Goal: Task Accomplishment & Management: Manage account settings

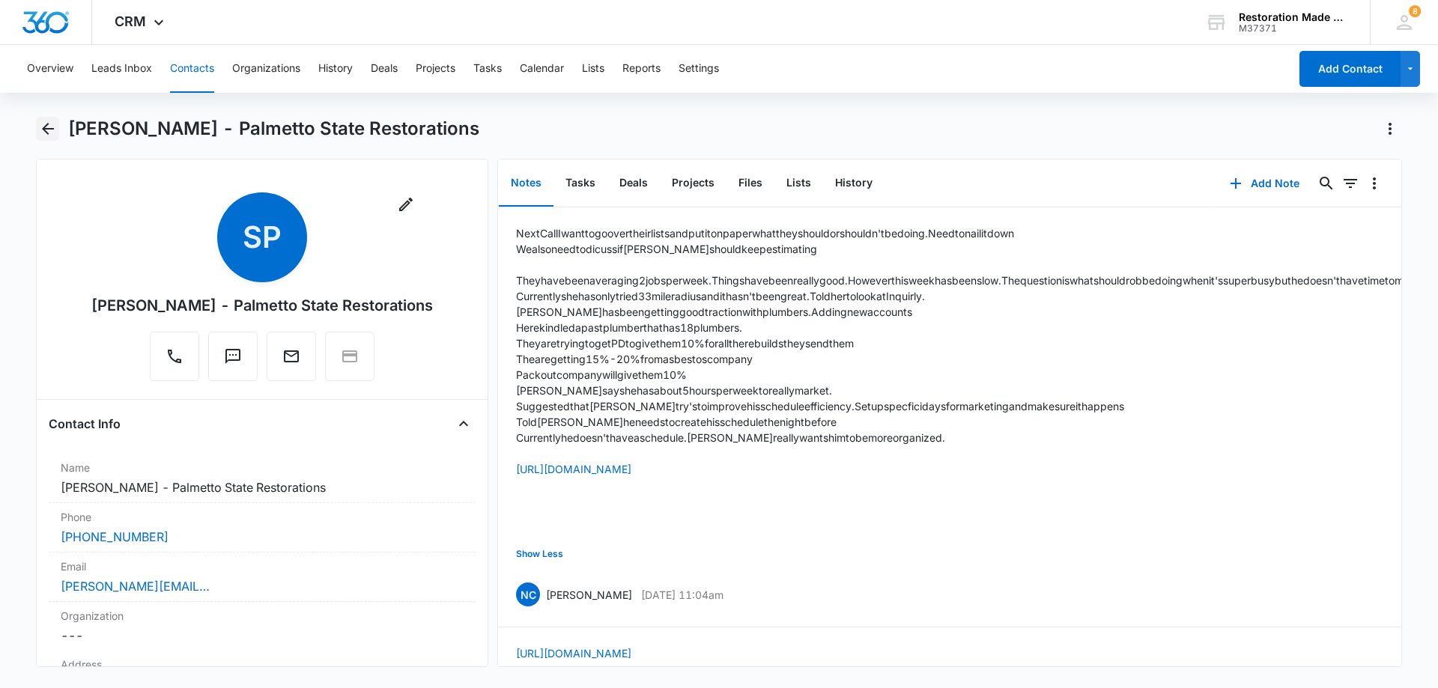
click at [48, 127] on icon "Back" at bounding box center [48, 129] width 18 height 18
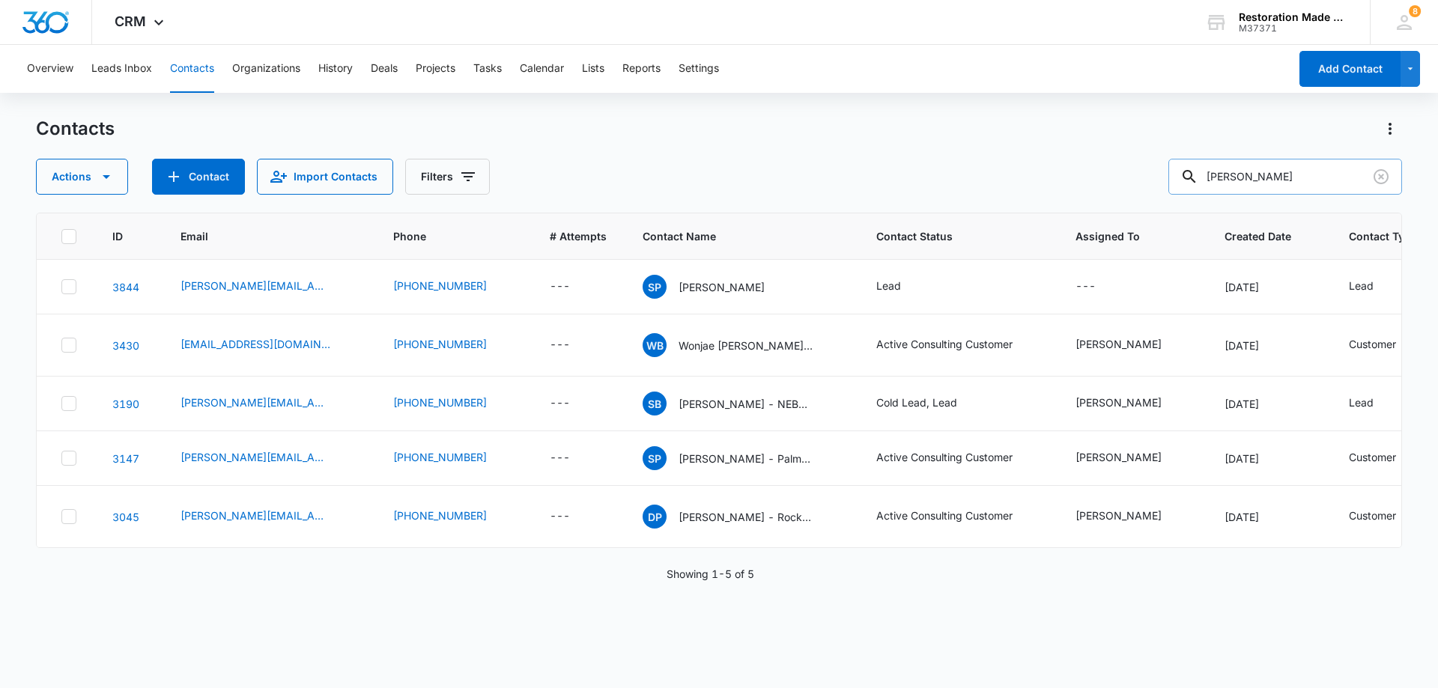
click at [1271, 178] on input "[PERSON_NAME]" at bounding box center [1285, 177] width 234 height 36
type input "[PERSON_NAME]"
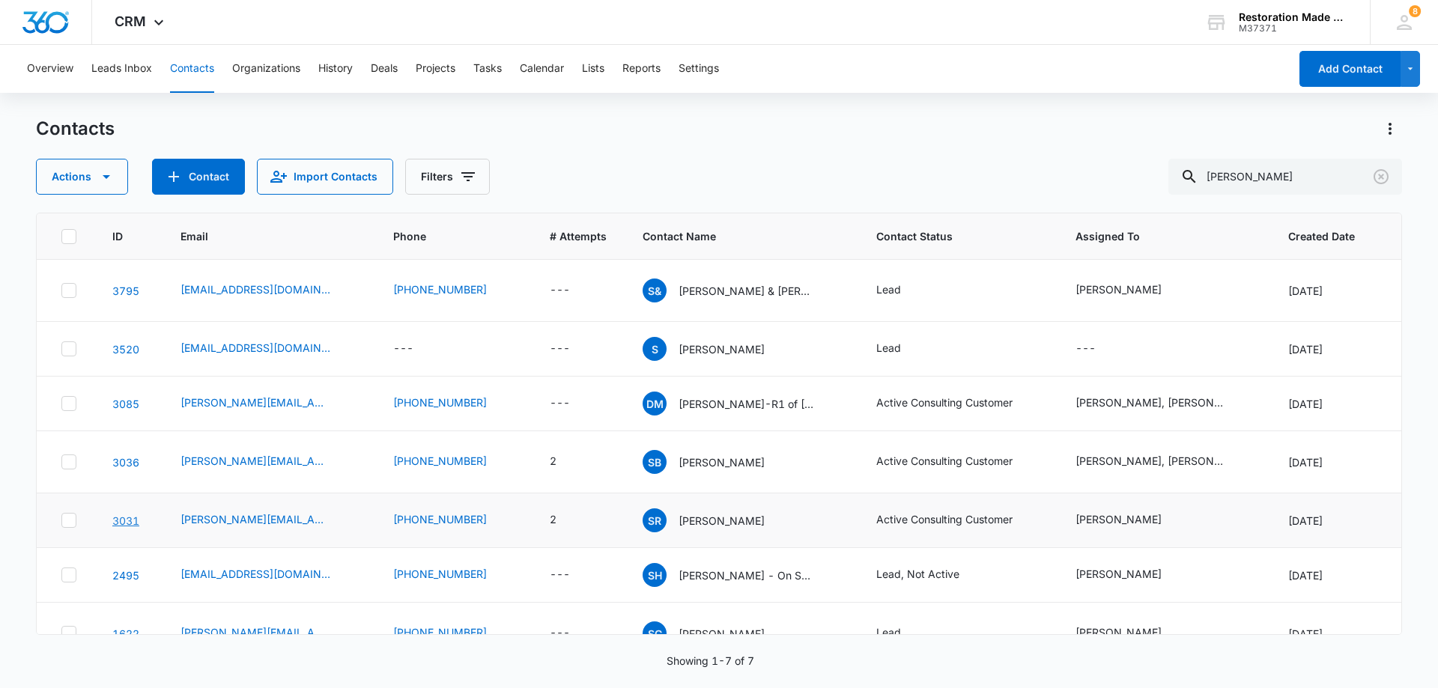
click at [134, 527] on link "3031" at bounding box center [125, 520] width 27 height 13
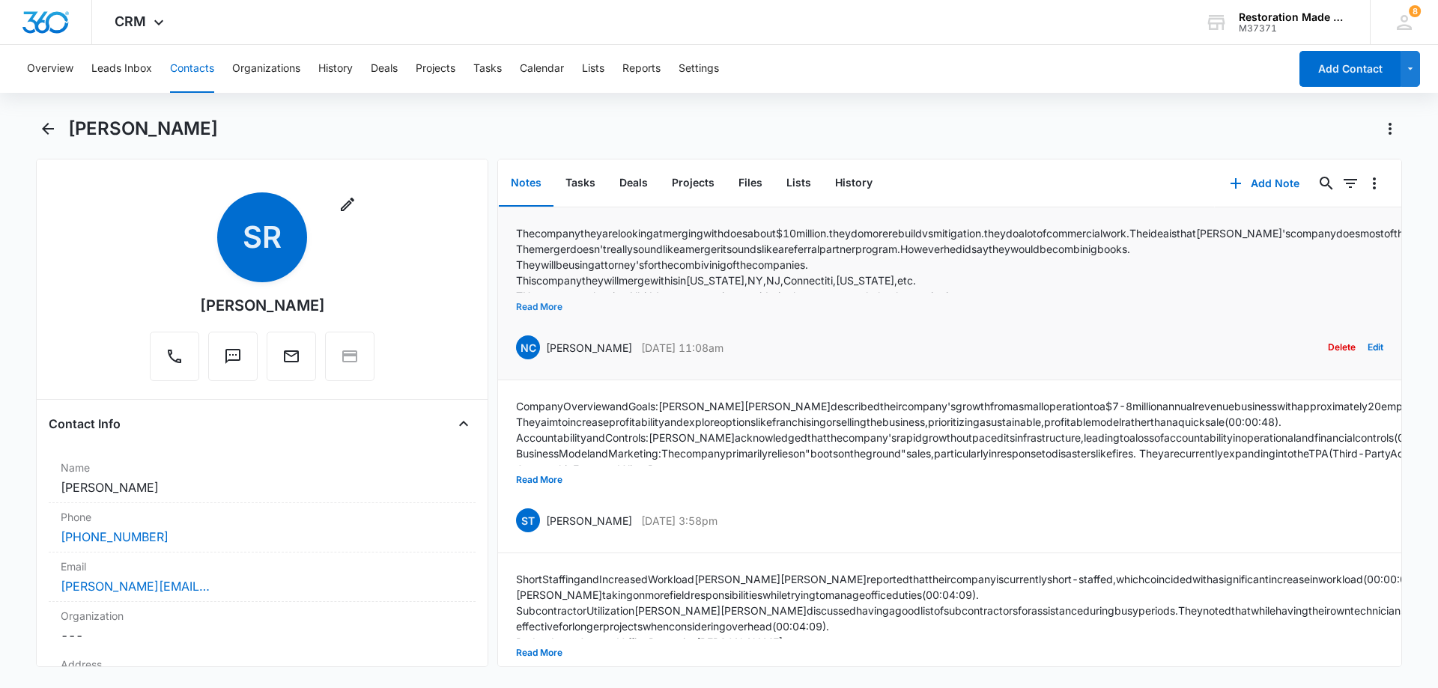
click at [535, 302] on button "Read More" at bounding box center [539, 307] width 46 height 28
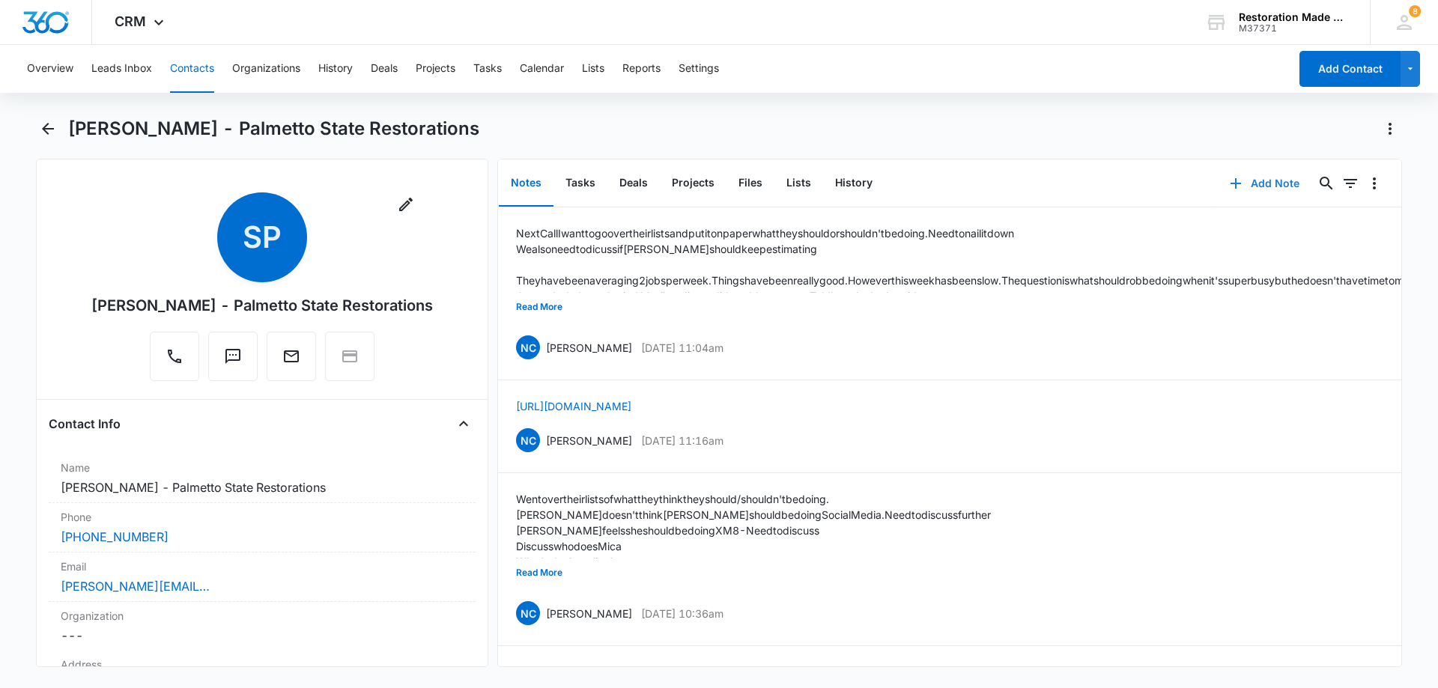
click at [1267, 184] on button "Add Note" at bounding box center [1265, 183] width 100 height 36
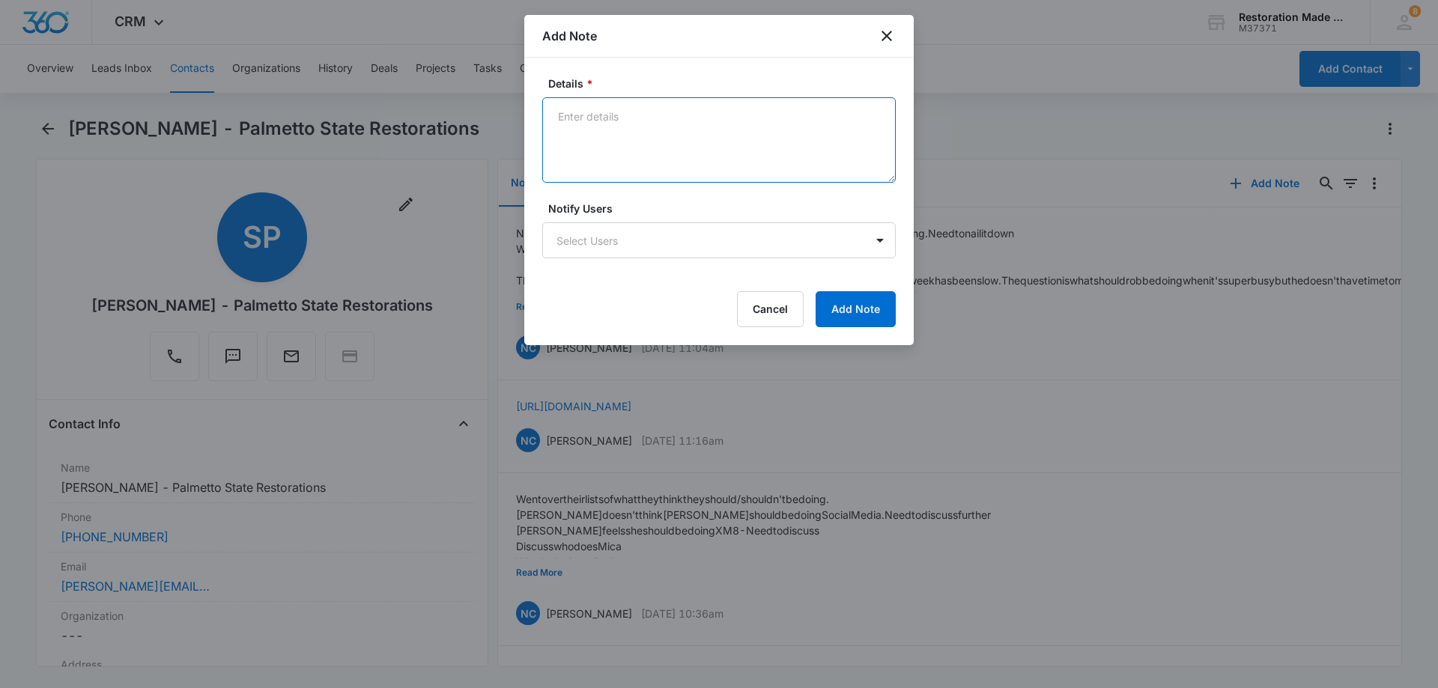
click at [713, 129] on textarea "Details *" at bounding box center [718, 139] width 353 height 85
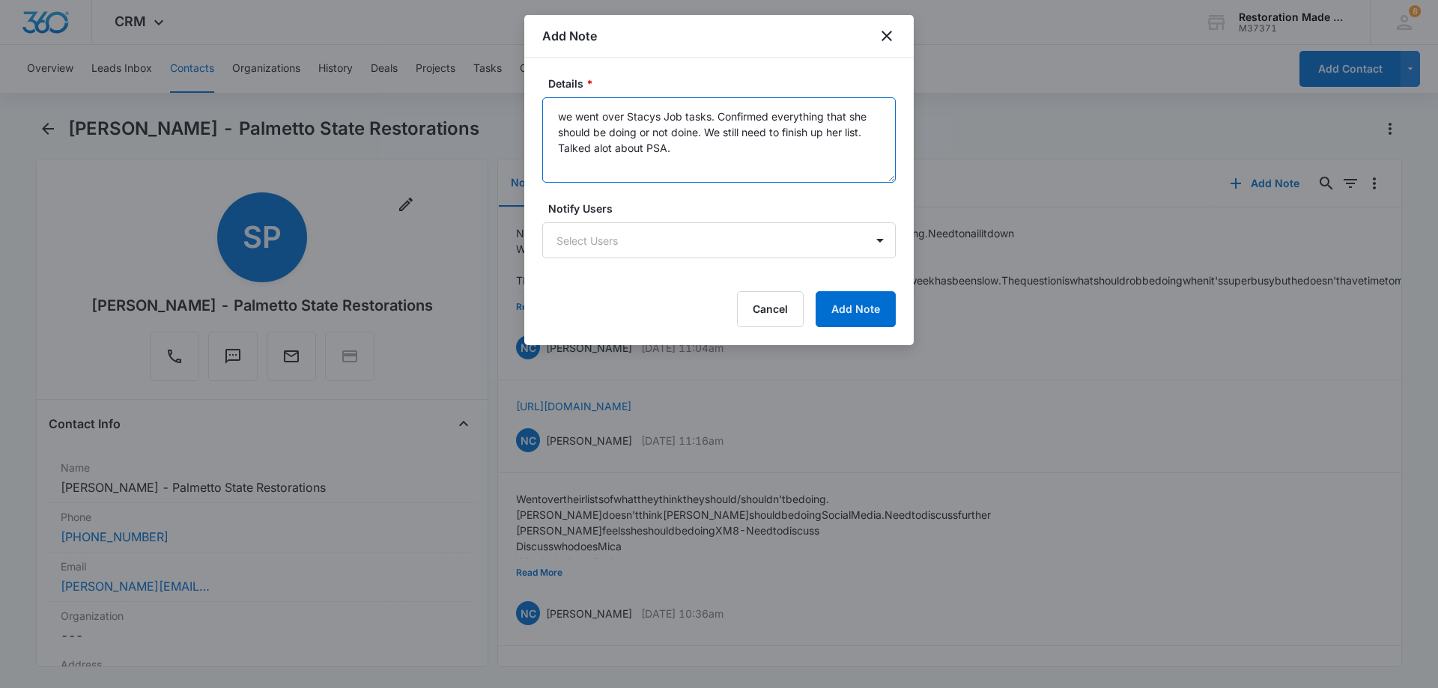
click at [696, 155] on textarea "we went over Stacys Job tasks. Confirmed everything that she should be doing or…" at bounding box center [718, 139] width 353 height 85
click at [705, 151] on textarea "we went over Stacys Job tasks. Confirmed everything that she should be doing or…" at bounding box center [718, 139] width 353 height 85
paste textarea "Summary [PERSON_NAME] and [PERSON_NAME] reviewed business activities, discussin…"
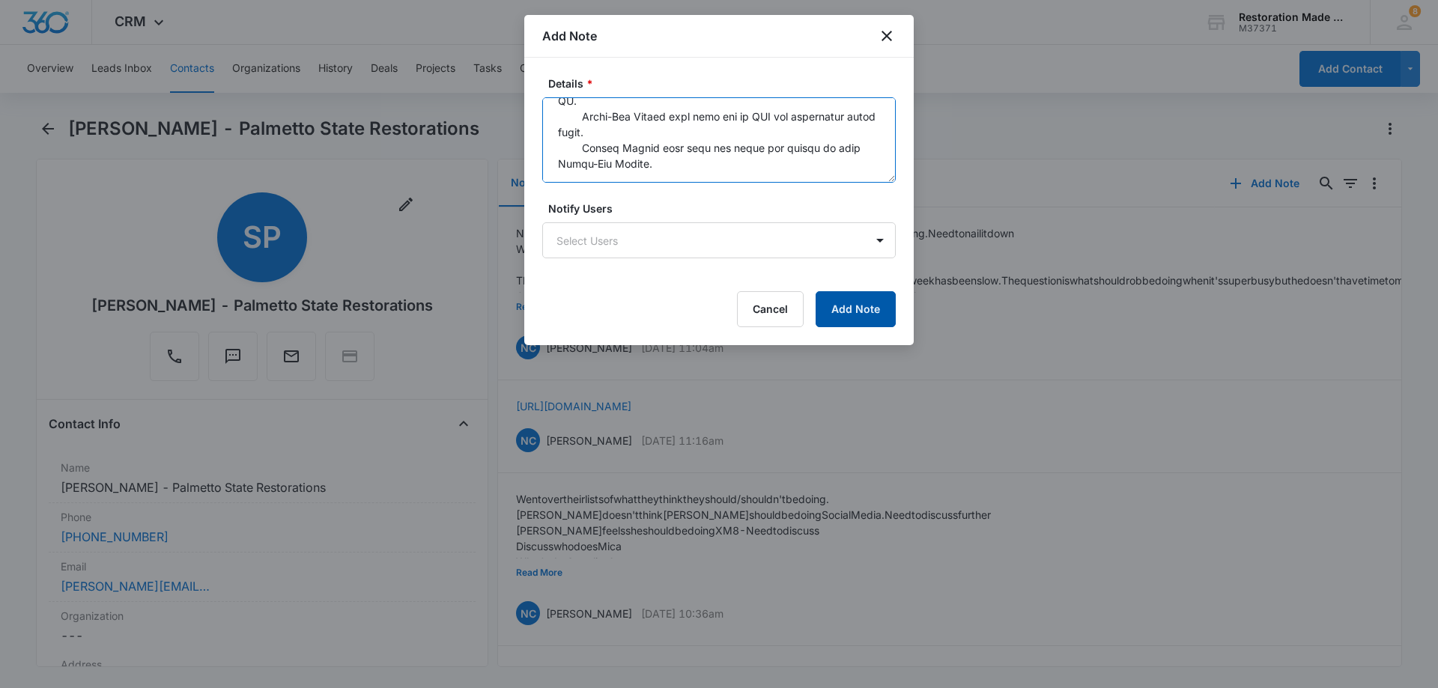
type textarea "we went over Stacys Job tasks. Confirmed everything that she should be doing or…"
click at [859, 312] on button "Add Note" at bounding box center [855, 309] width 80 height 36
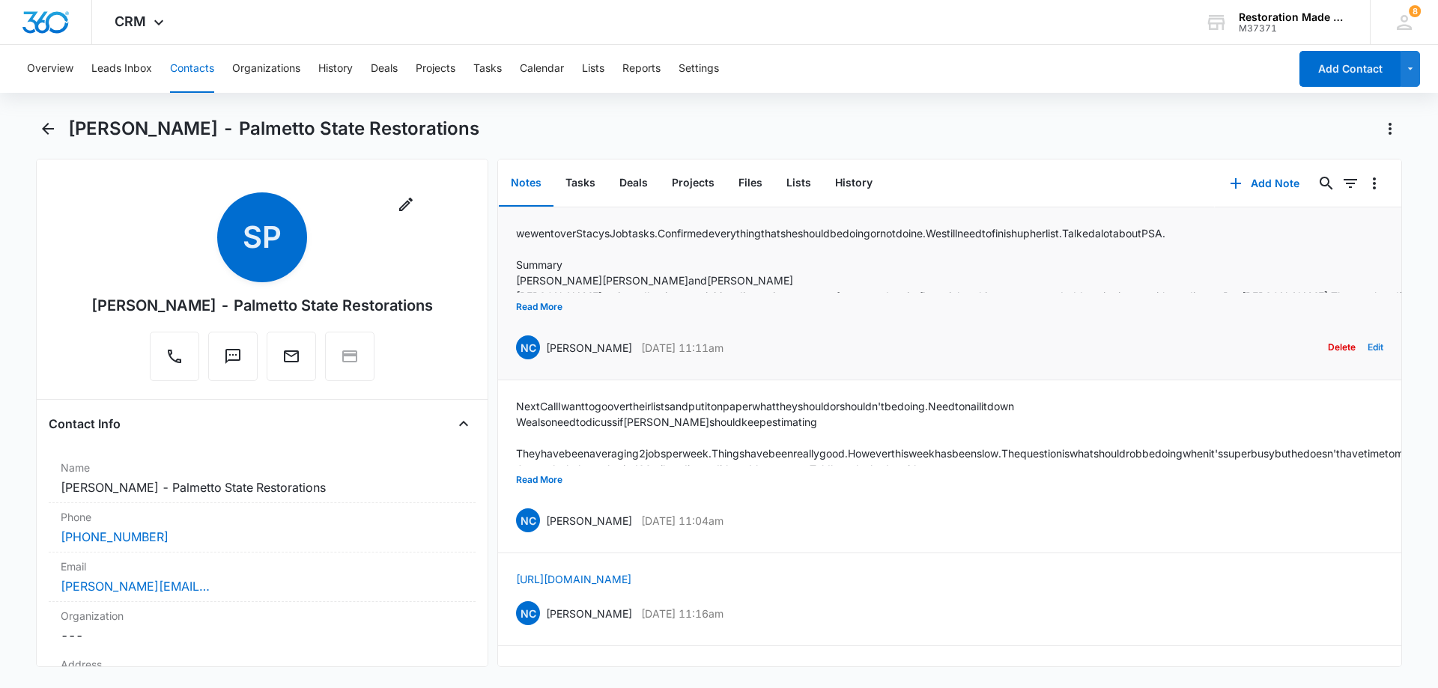
click at [1367, 346] on button "Edit" at bounding box center [1375, 347] width 16 height 28
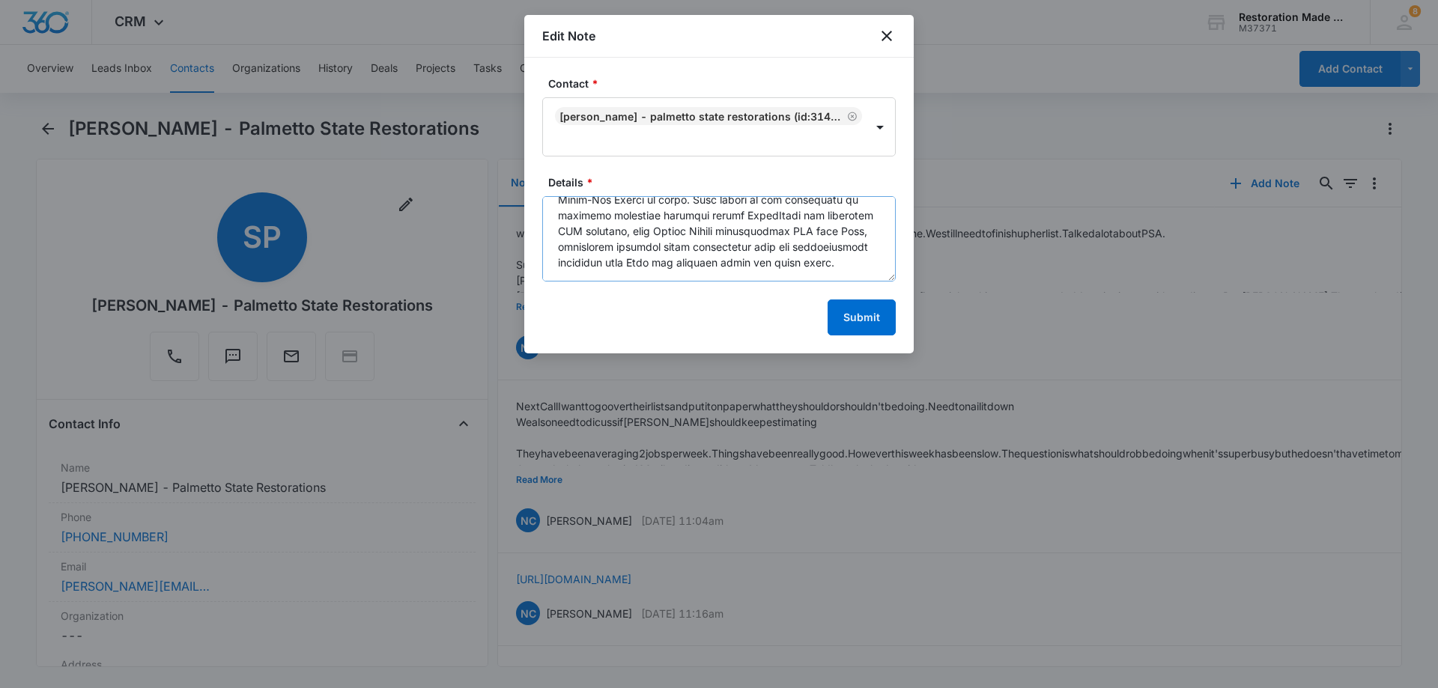
scroll to position [0, 0]
click at [559, 219] on textarea "Details *" at bounding box center [718, 238] width 353 height 85
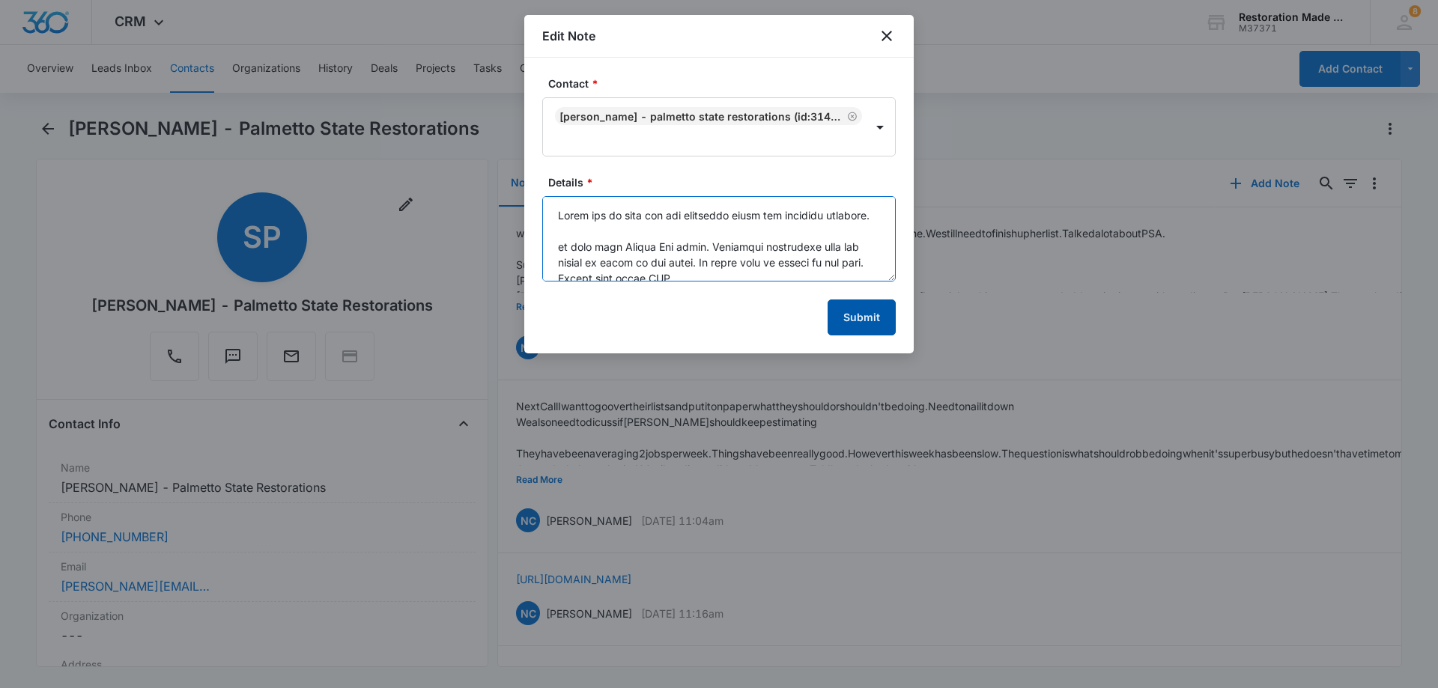
type textarea "Asked her to fill out our financial sheet for tracking purposes. we went over S…"
click at [866, 312] on button "Submit" at bounding box center [861, 318] width 68 height 36
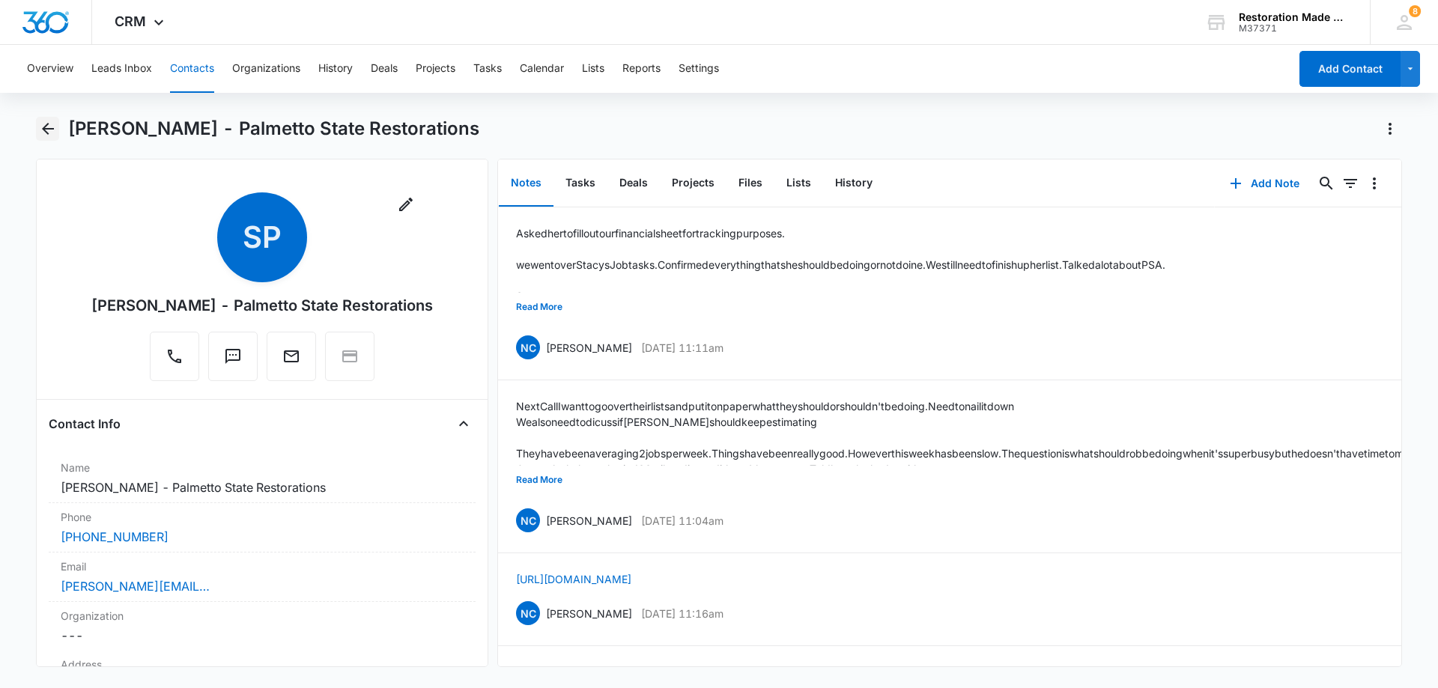
click at [46, 131] on icon "Back" at bounding box center [48, 129] width 12 height 12
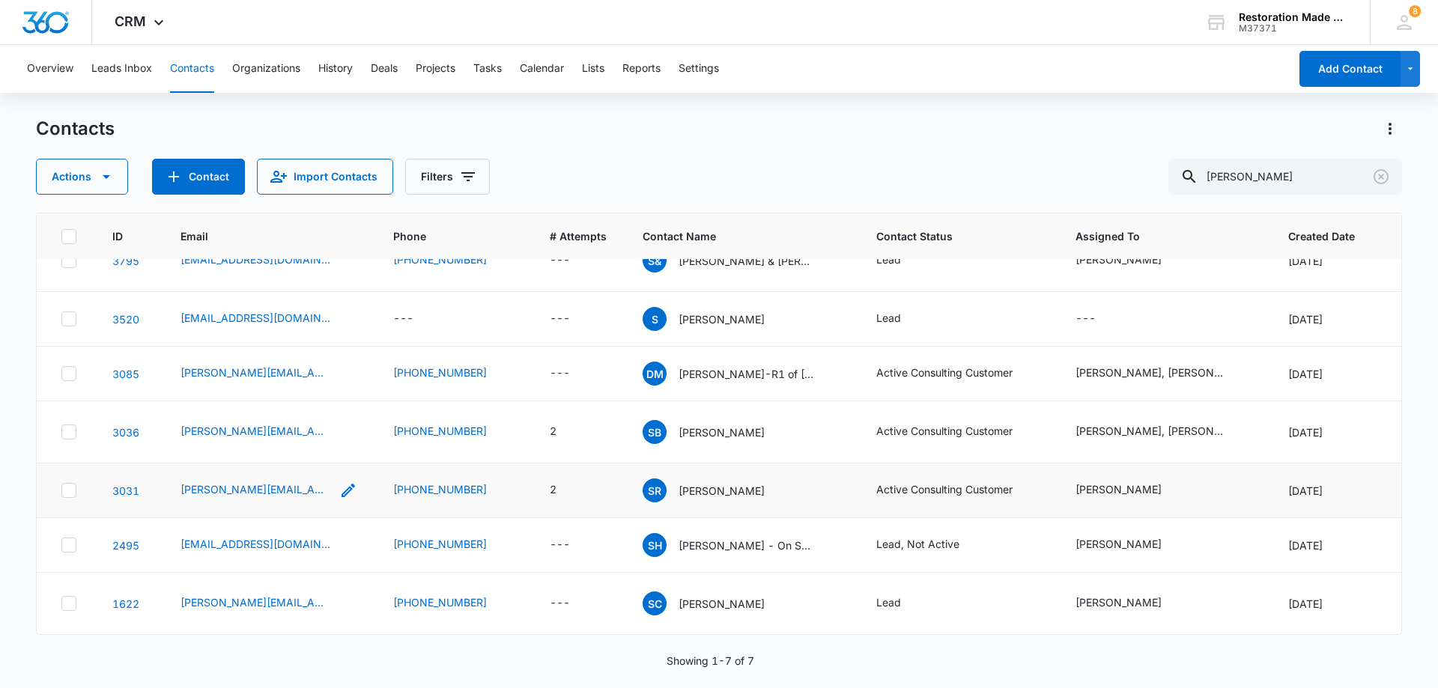
scroll to position [75, 0]
click at [121, 484] on link "3031" at bounding box center [125, 490] width 27 height 13
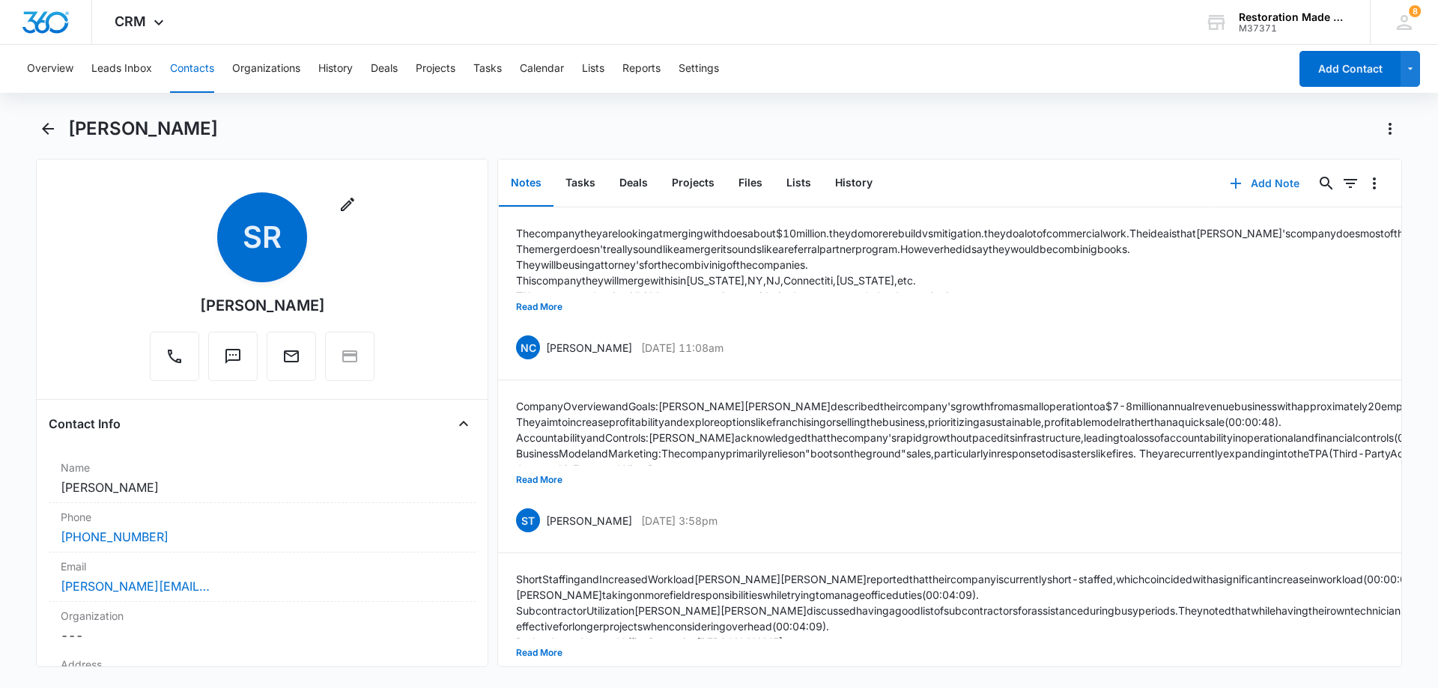
click at [1259, 183] on button "Add Note" at bounding box center [1265, 183] width 100 height 36
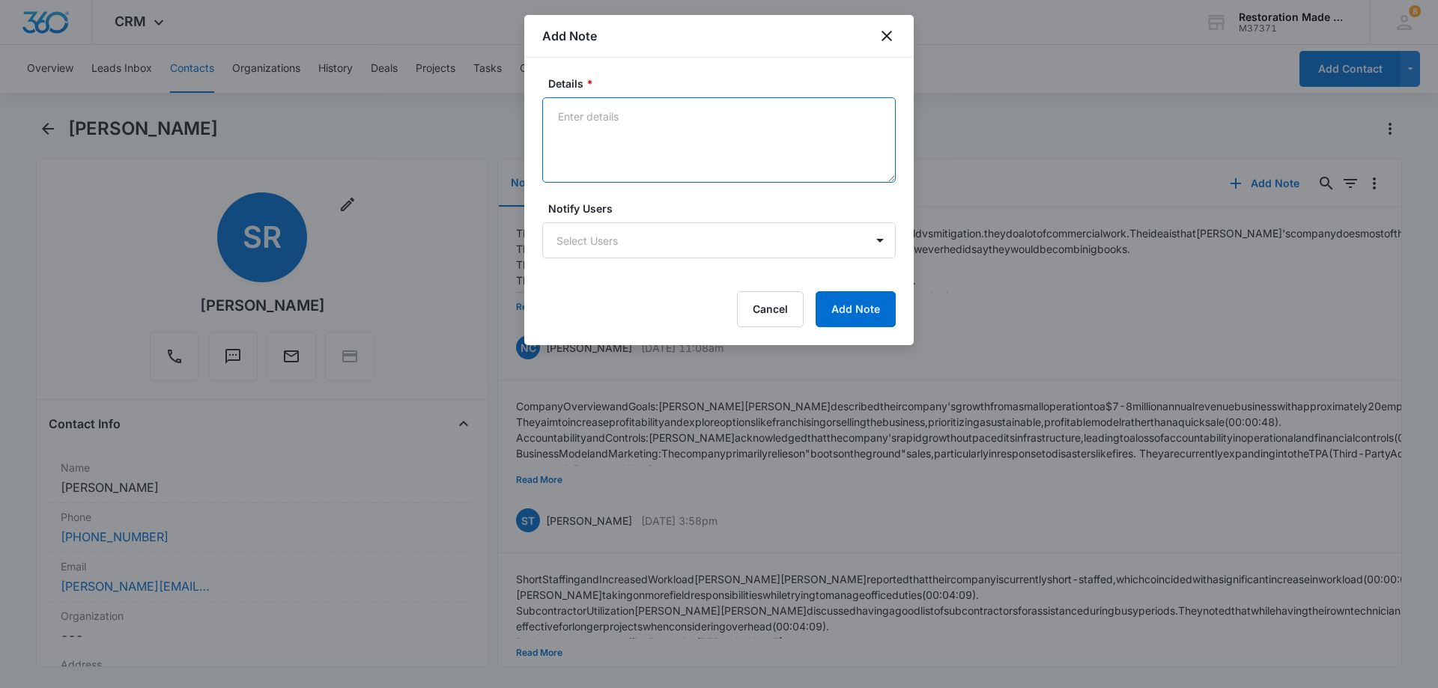
click at [669, 117] on textarea "Details *" at bounding box center [718, 139] width 353 height 85
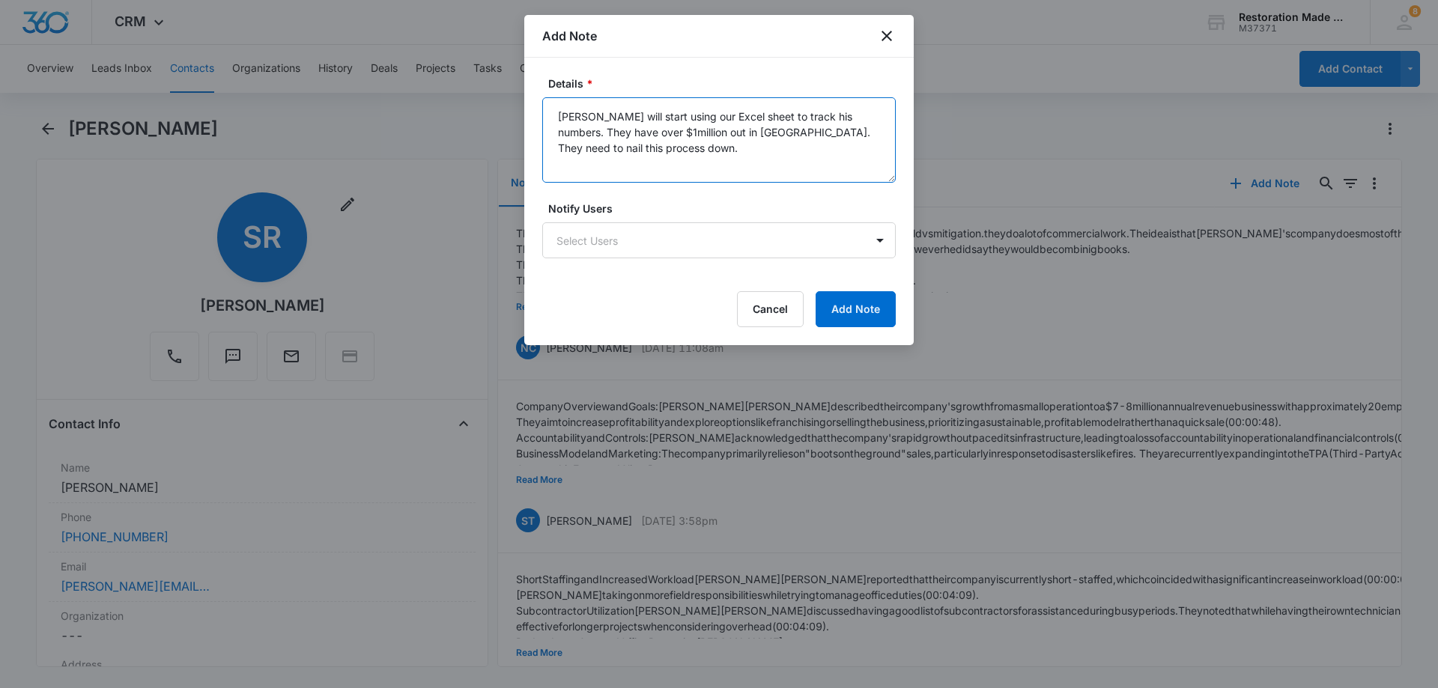
click at [646, 151] on textarea "[PERSON_NAME] will start using our Excel sheet to track his numbers. They have …" at bounding box center [718, 139] width 353 height 85
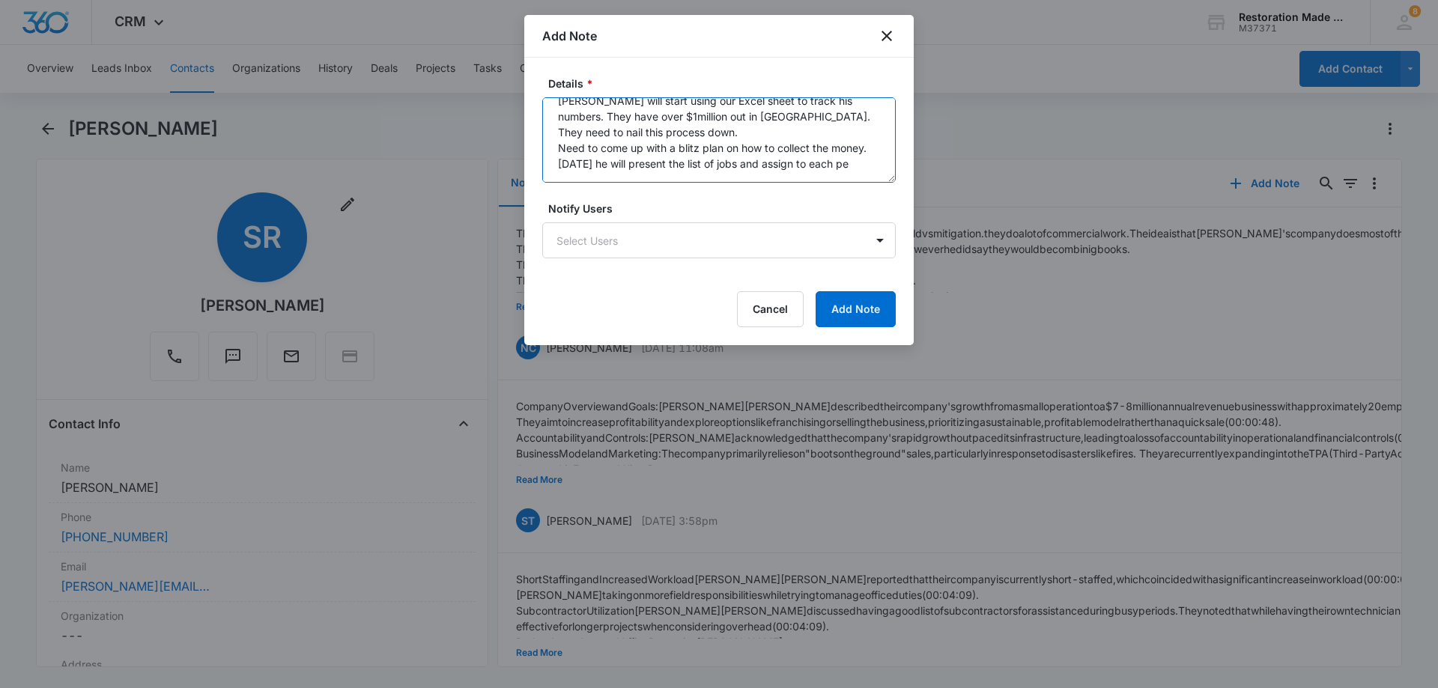
scroll to position [35, 0]
click at [596, 175] on textarea "[PERSON_NAME] will start using our Excel sheet to track his numbers. They have …" at bounding box center [718, 139] width 353 height 85
click at [623, 161] on textarea "[PERSON_NAME] will start using our Excel sheet to track his numbers. They have …" at bounding box center [718, 139] width 353 height 85
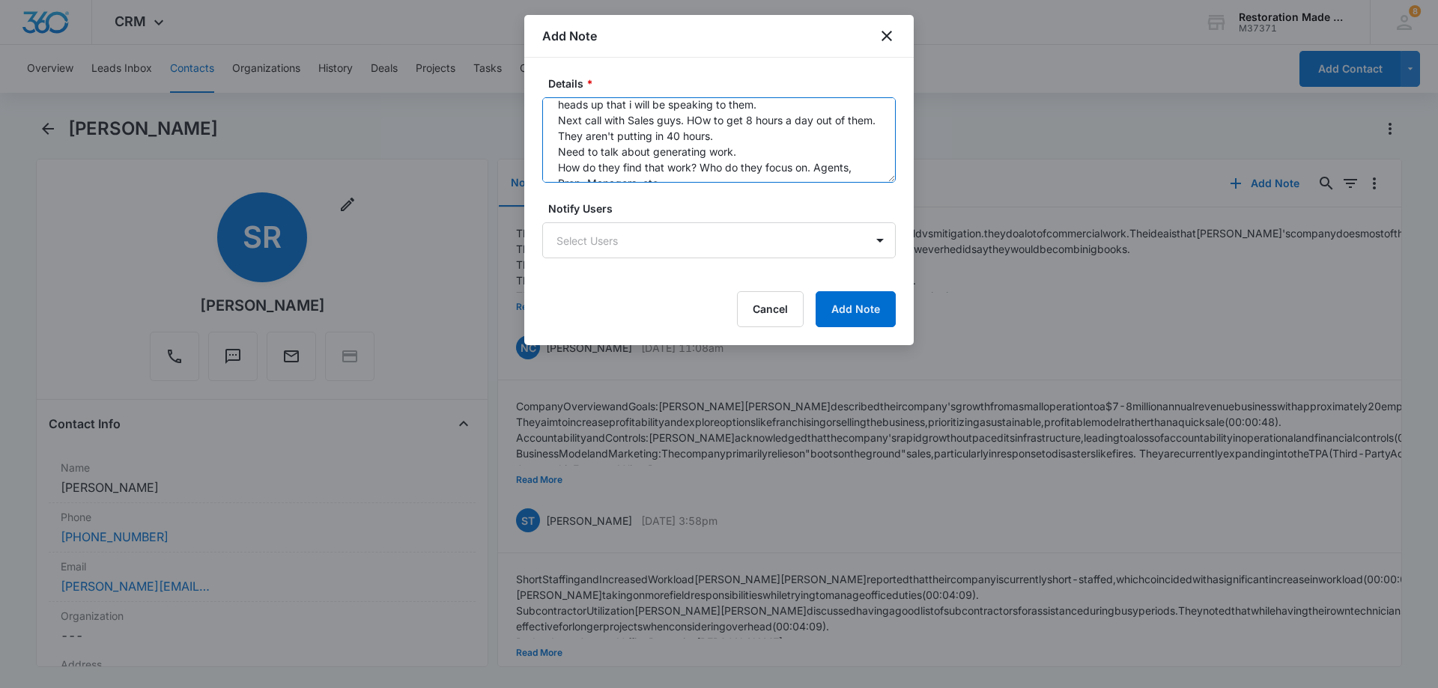
type textarea "[PERSON_NAME] will talk to the Sales guys and give them a heads up that i will …"
